Goal: Task Accomplishment & Management: Manage account settings

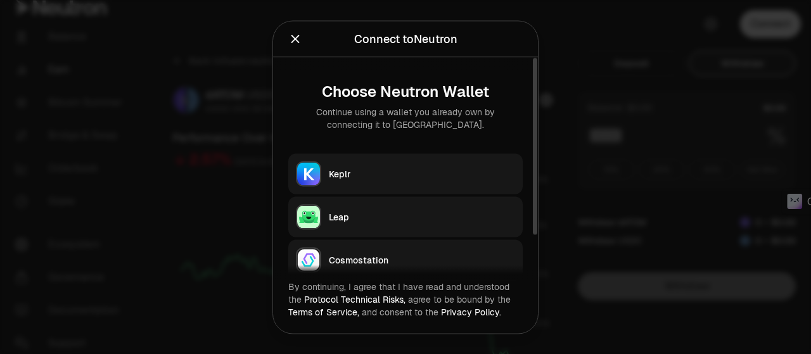
click at [375, 170] on div "Keplr" at bounding box center [422, 173] width 186 height 13
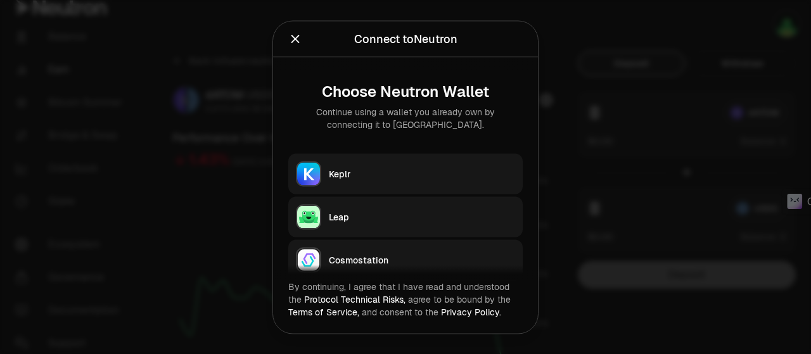
click at [293, 35] on icon "Close" at bounding box center [295, 39] width 14 height 14
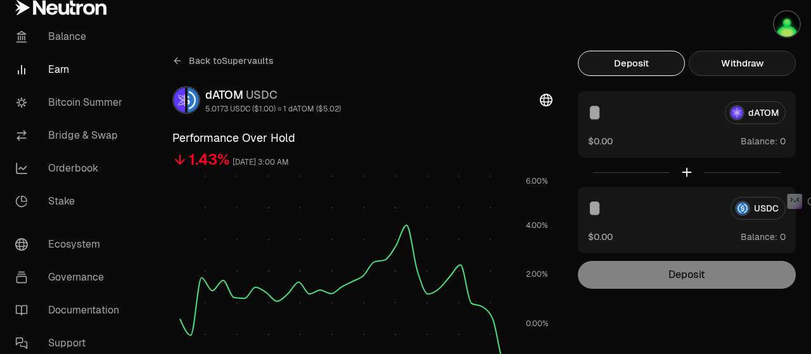
click at [749, 72] on button "Withdraw" at bounding box center [742, 63] width 107 height 25
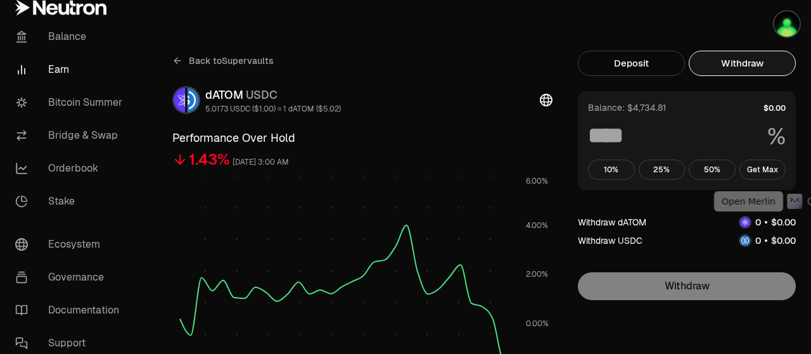
click at [736, 152] on div "Balance: $4,734.81 % 10% 25% 50% Get Max" at bounding box center [687, 140] width 218 height 99
click at [764, 169] on button "Get Max" at bounding box center [762, 170] width 47 height 20
type input "***"
